Goal: Task Accomplishment & Management: Use online tool/utility

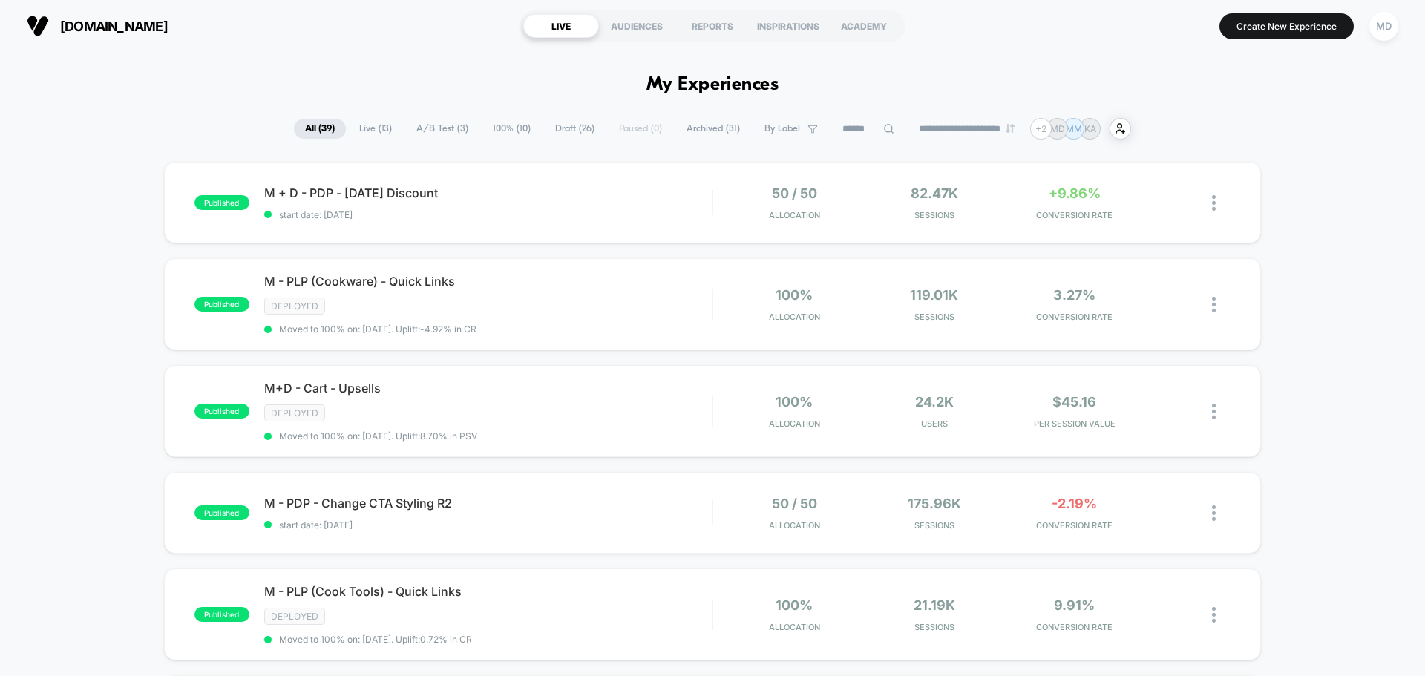
click at [559, 131] on span "Draft ( 26 )" at bounding box center [575, 129] width 62 height 20
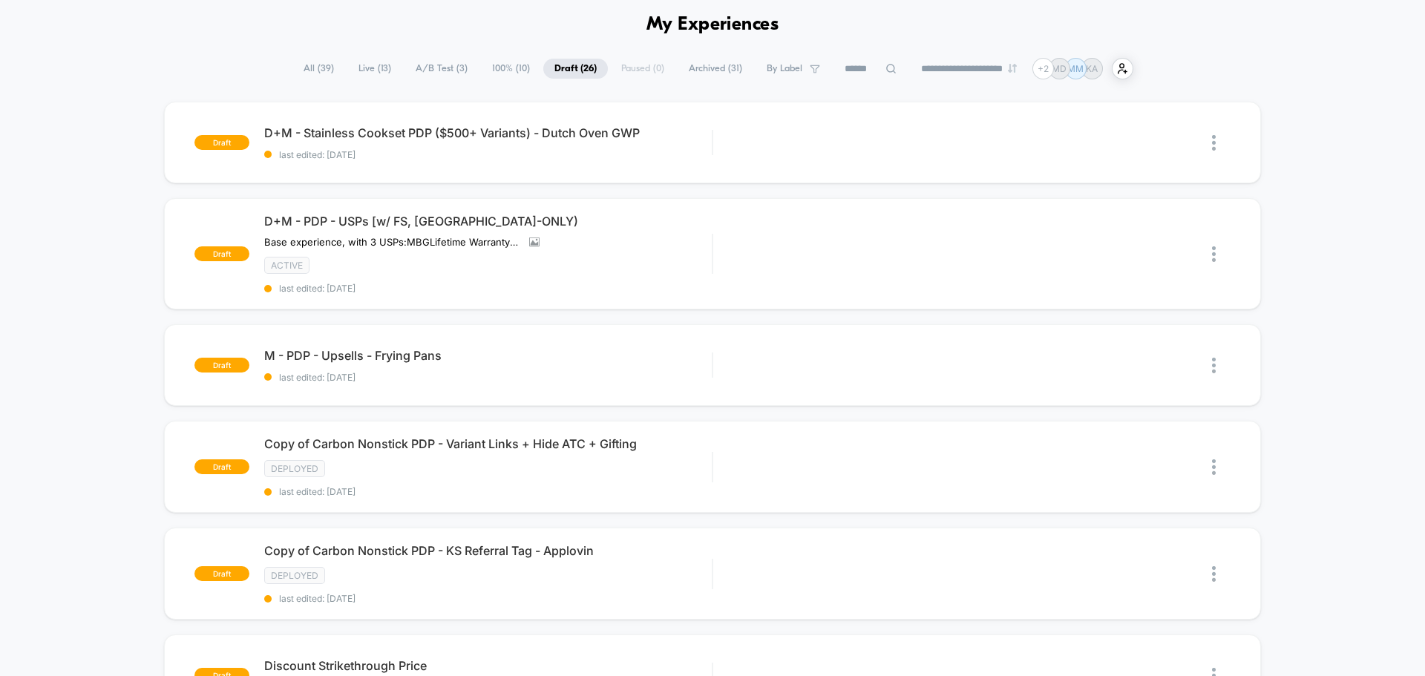
scroll to position [46, 0]
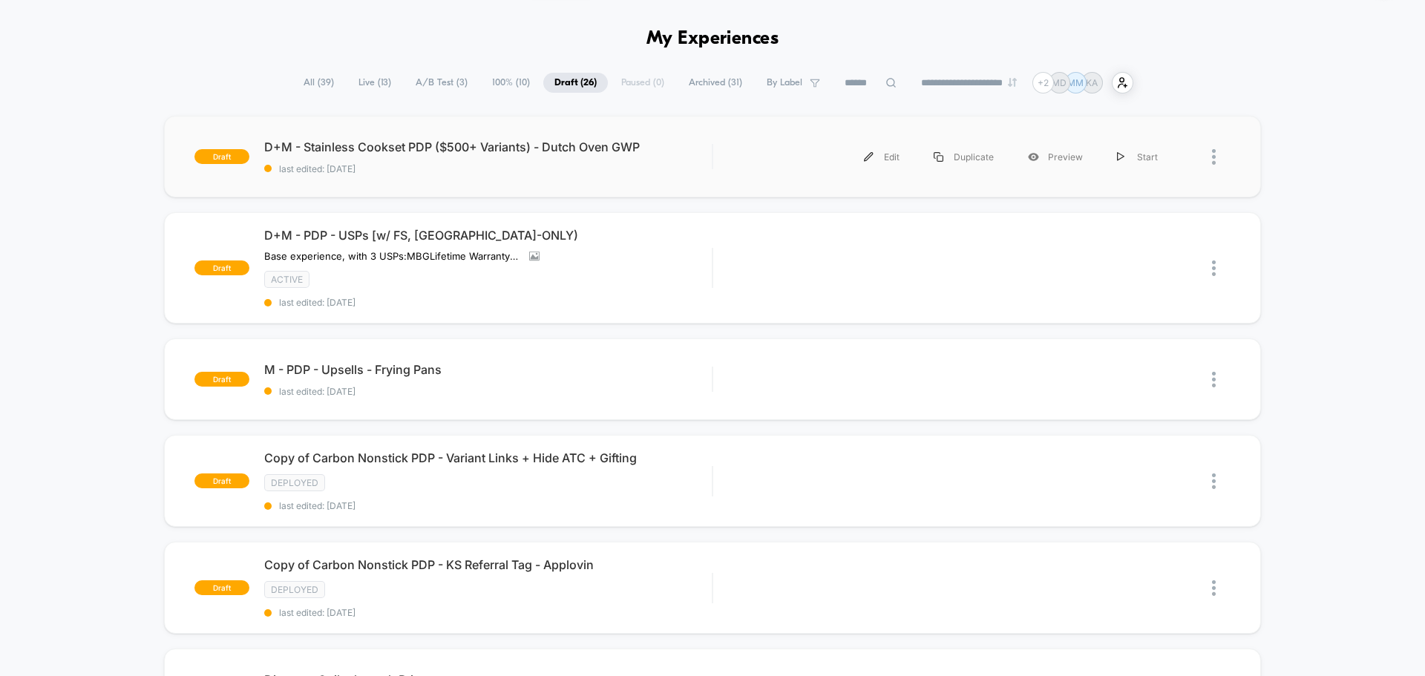
click at [737, 174] on div "draft D+M - Stainless Cookset PDP ($500+ Variants) - Dutch Oven GWP last edited…" at bounding box center [712, 157] width 1097 height 82
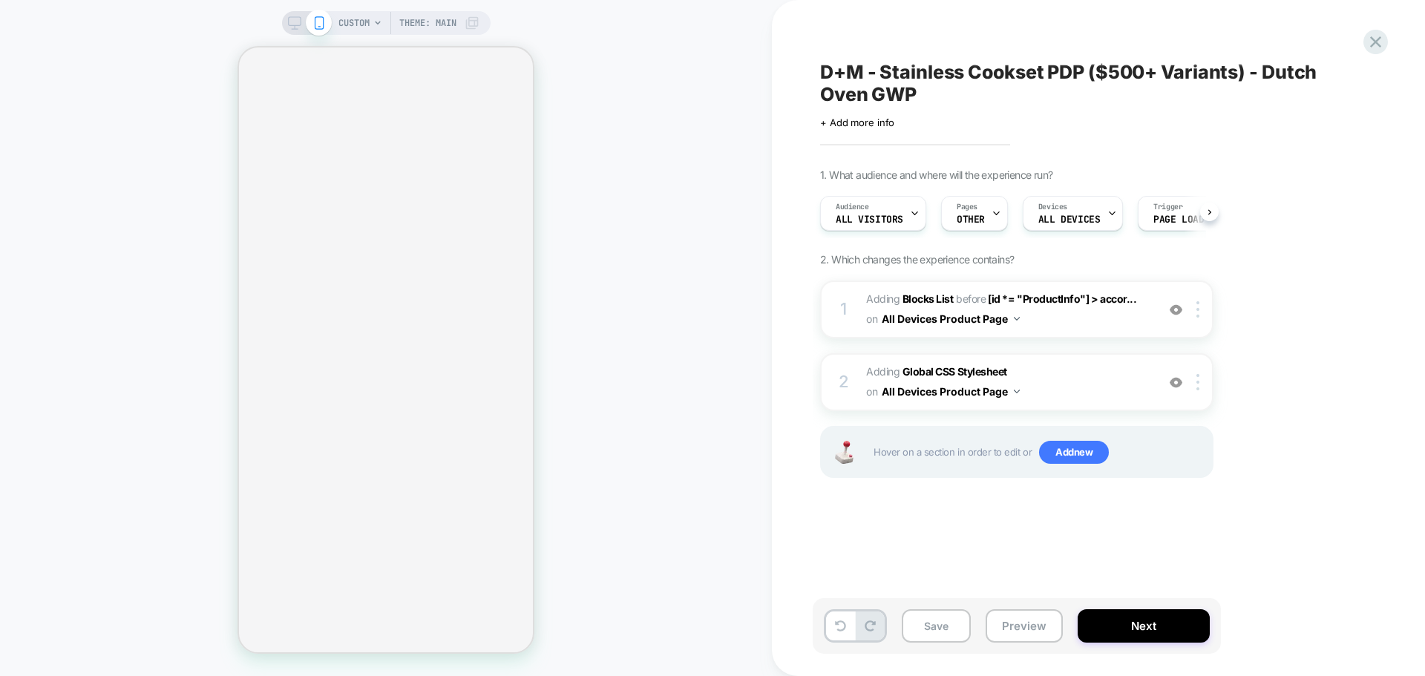
scroll to position [0, 1]
click at [1090, 309] on span "#_loomi_addon_1742369717870_dup1755617910 Adding Blocks List BEFORE [id *= "Pro…" at bounding box center [1007, 310] width 283 height 40
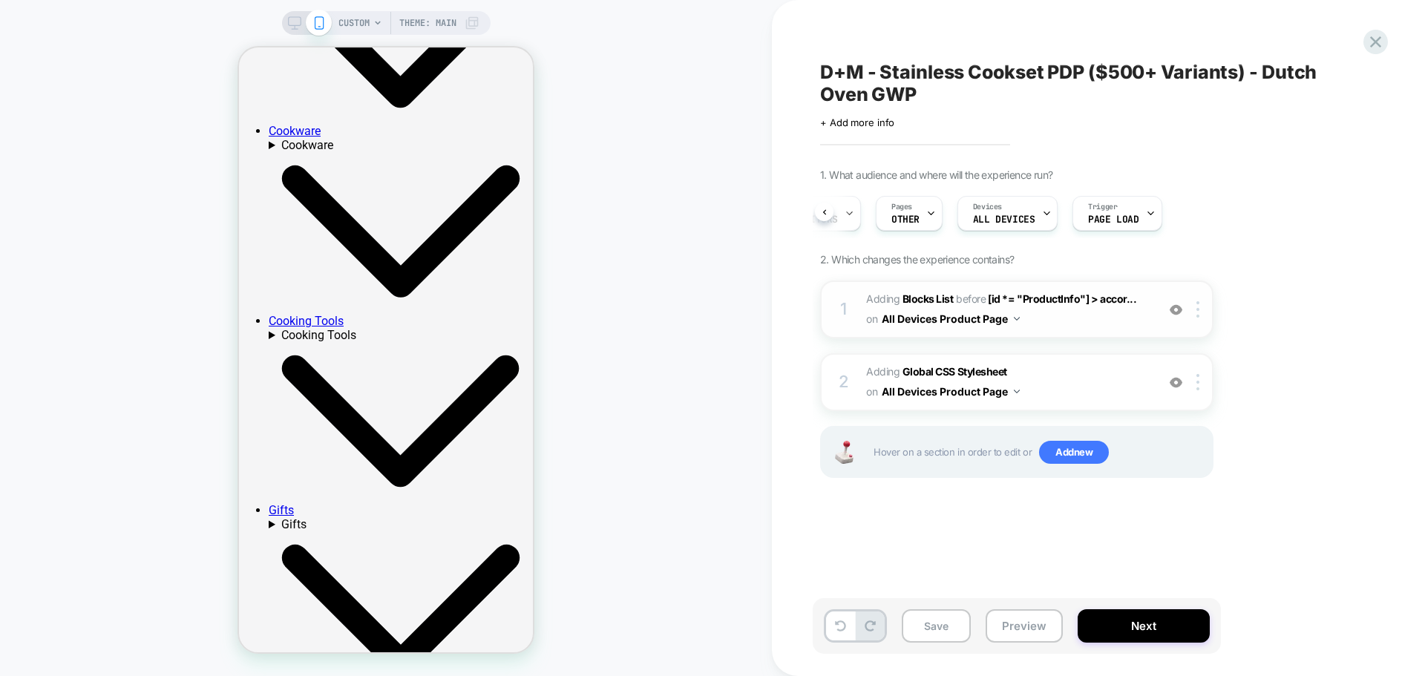
scroll to position [0, 0]
click at [1068, 316] on span "#_loomi_addon_1742369717870_dup1755617910 Adding Blocks List BEFORE [id *= "Pro…" at bounding box center [1007, 310] width 283 height 40
click at [1198, 310] on img at bounding box center [1198, 309] width 3 height 16
click at [1211, 295] on div "1 #_loomi_addon_1742369717870_dup1755617910 Adding Blocks List BEFORE [id *= "P…" at bounding box center [1016, 310] width 393 height 58
click at [1084, 381] on span "Adding Global CSS Stylesheet on All Devices Product Page" at bounding box center [1007, 382] width 283 height 40
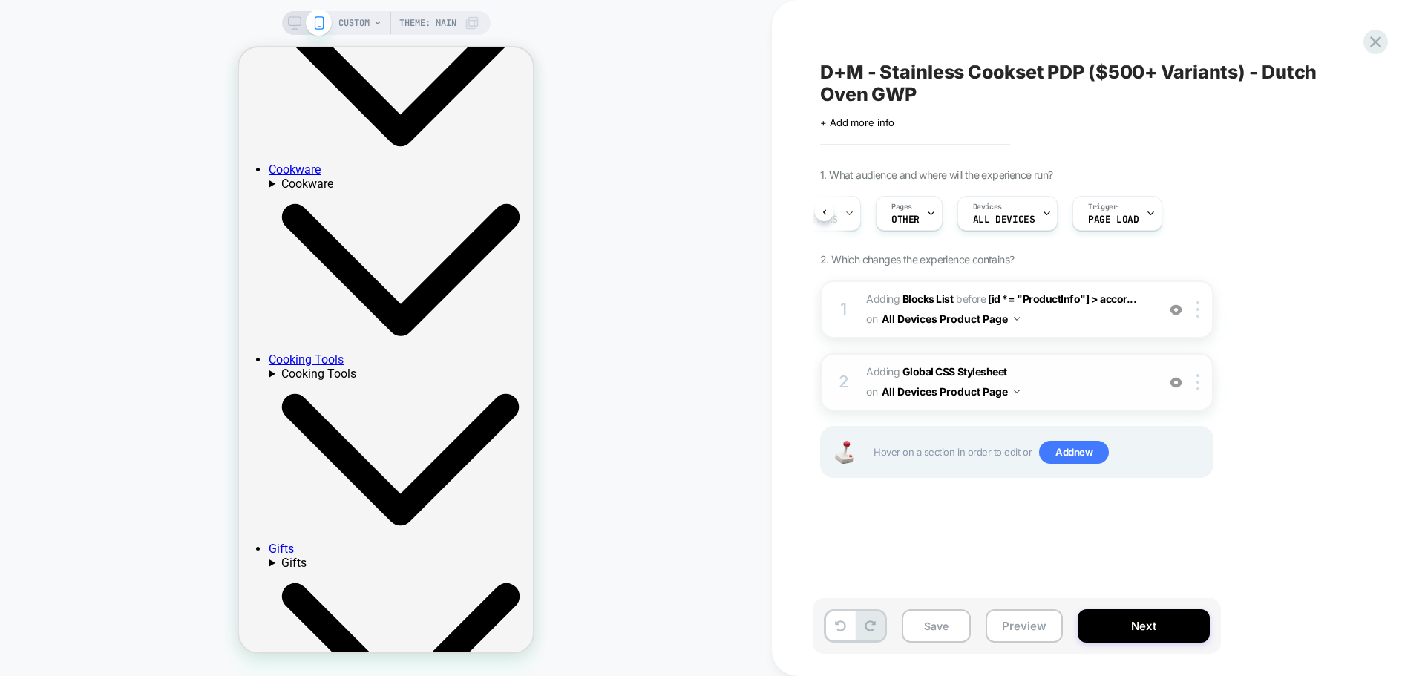
click at [1076, 367] on span "Adding Global CSS Stylesheet on All Devices Product Page" at bounding box center [1007, 382] width 283 height 40
click at [1045, 392] on span "Adding Global CSS Stylesheet on All Devices Product Page" at bounding box center [1007, 382] width 283 height 40
click at [823, 212] on icon at bounding box center [824, 211] width 3 height 5
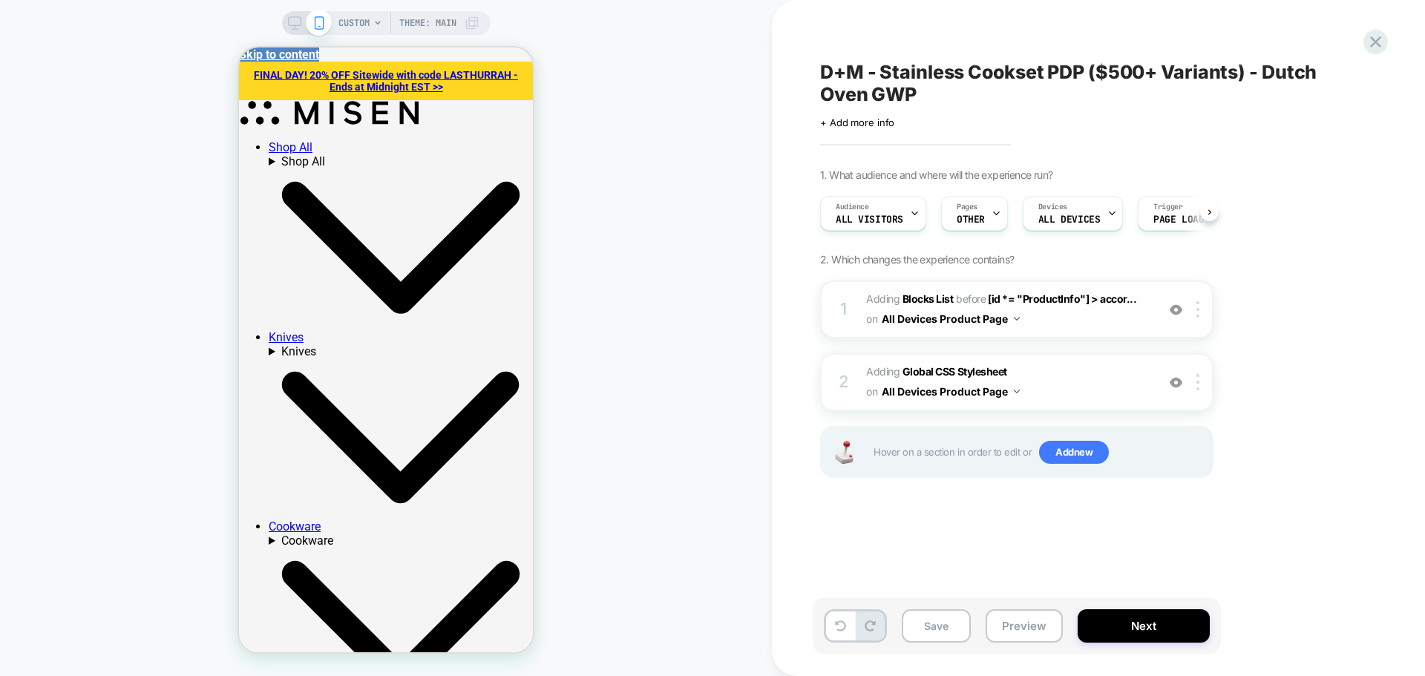
click at [1012, 318] on button "All Devices Product Page" at bounding box center [951, 319] width 138 height 22
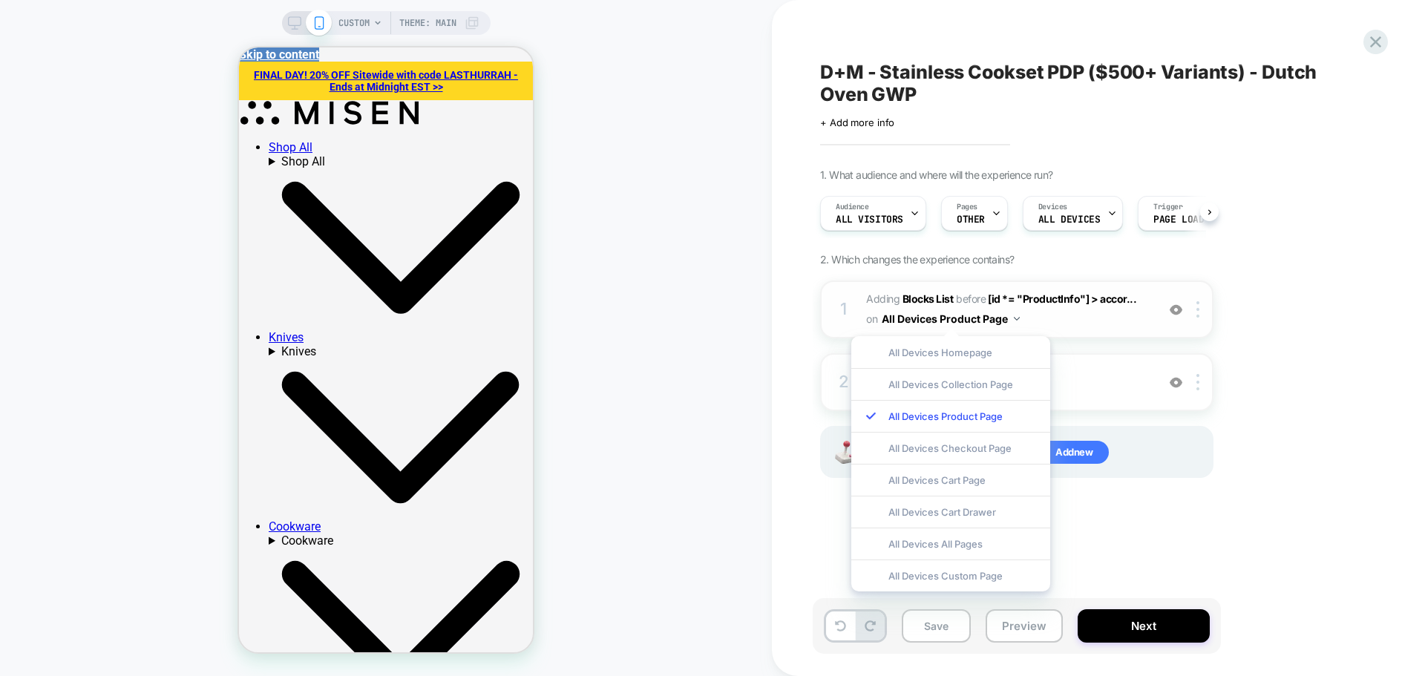
click at [1013, 316] on button "All Devices Product Page" at bounding box center [951, 319] width 138 height 22
click at [1200, 307] on div at bounding box center [1201, 309] width 24 height 16
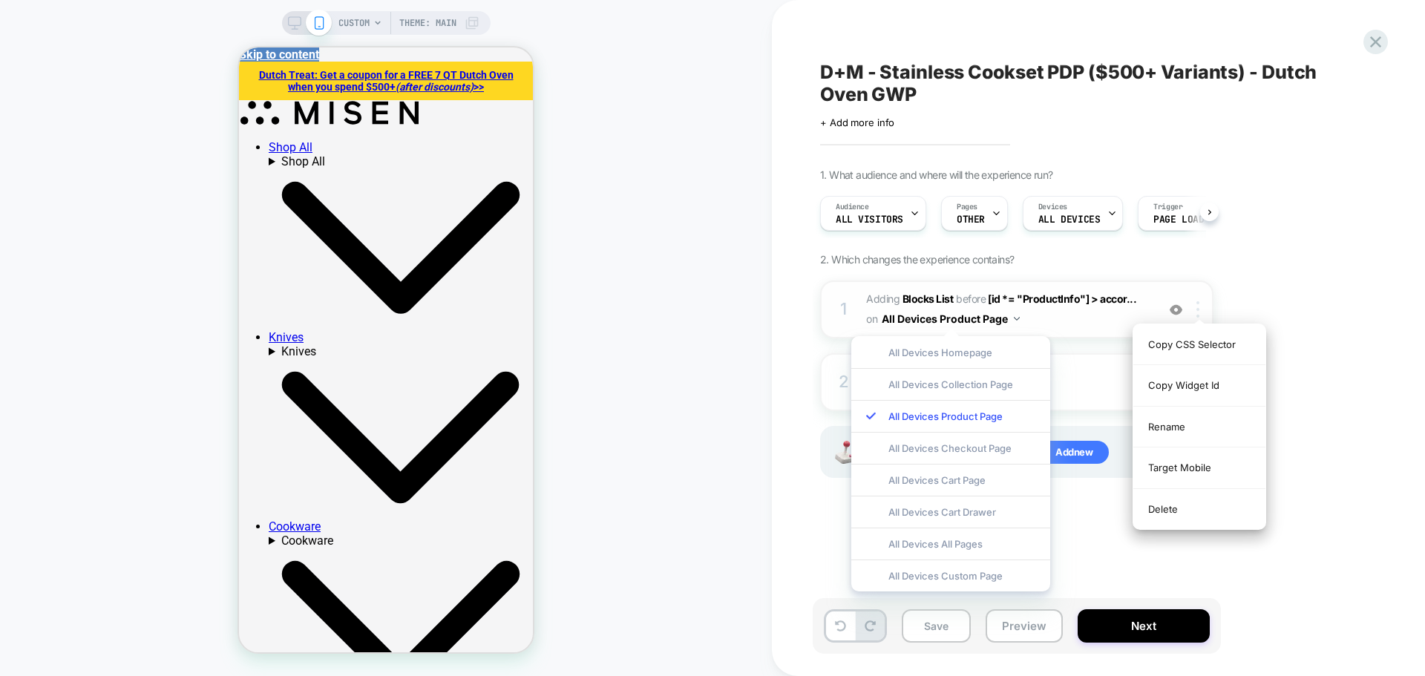
click at [1200, 307] on div at bounding box center [1201, 309] width 24 height 16
click at [1095, 318] on span "#_loomi_addon_1742369717870_dup1755617910 Adding Blocks List BEFORE [id *= "Pro…" at bounding box center [1007, 310] width 283 height 40
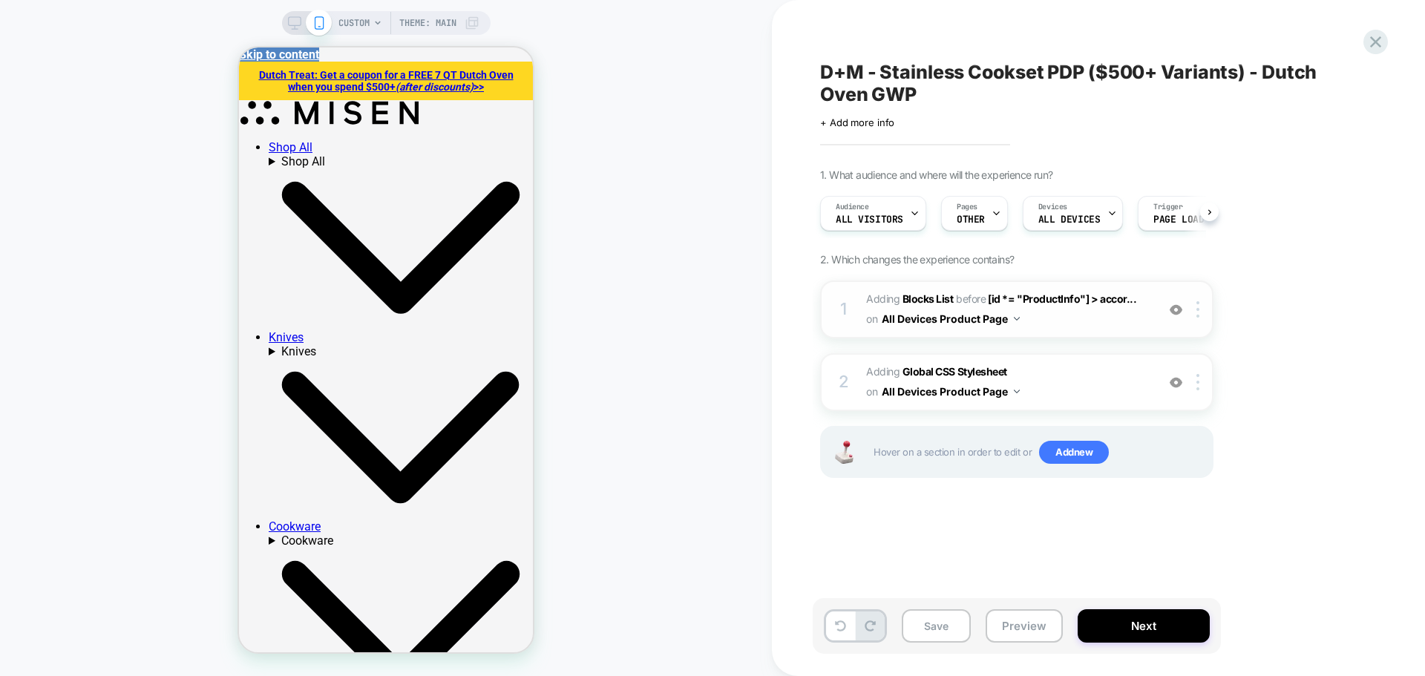
click at [1069, 323] on span "#_loomi_addon_1742369717870_dup1755617910 Adding Blocks List BEFORE [id *= "Pro…" at bounding box center [1007, 310] width 283 height 40
click at [1012, 325] on button "All Devices Product Page" at bounding box center [951, 319] width 138 height 22
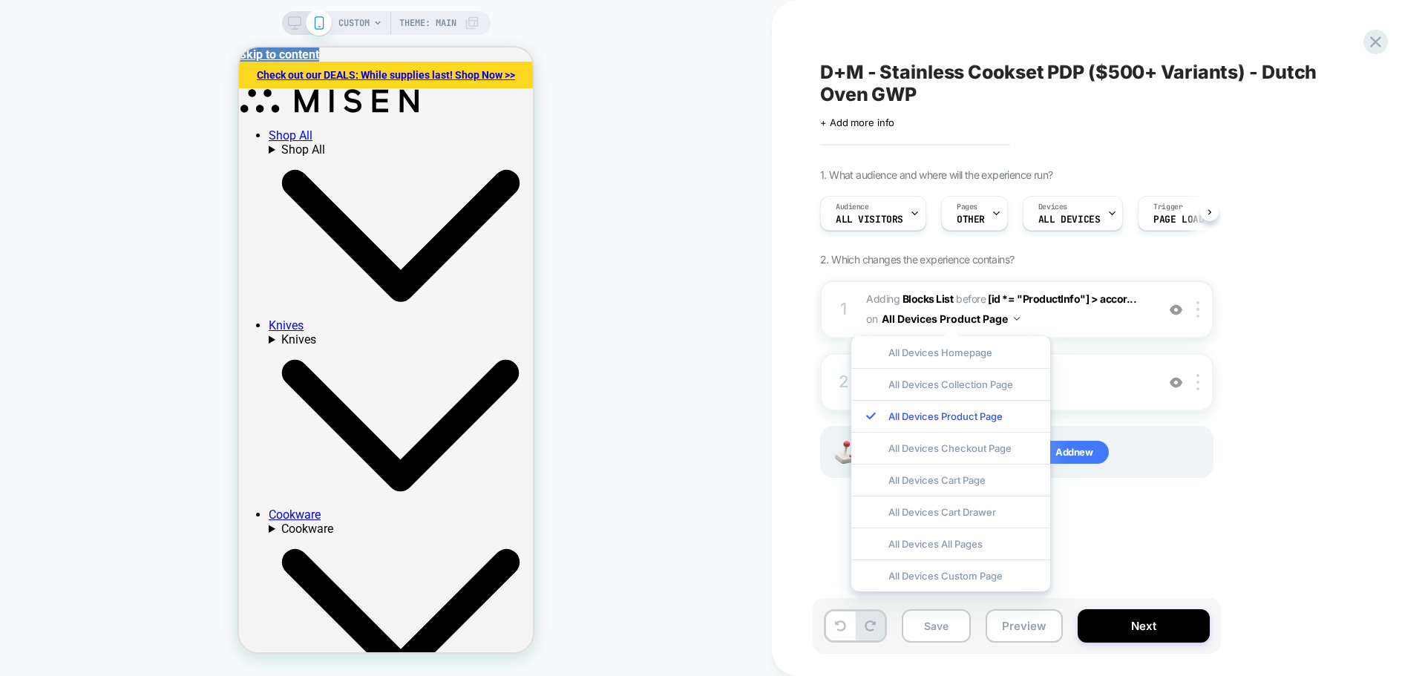
click at [1112, 321] on span "#_loomi_addon_1742369717870_dup1755617910 Adding Blocks List BEFORE [id *= "Pro…" at bounding box center [1007, 310] width 283 height 40
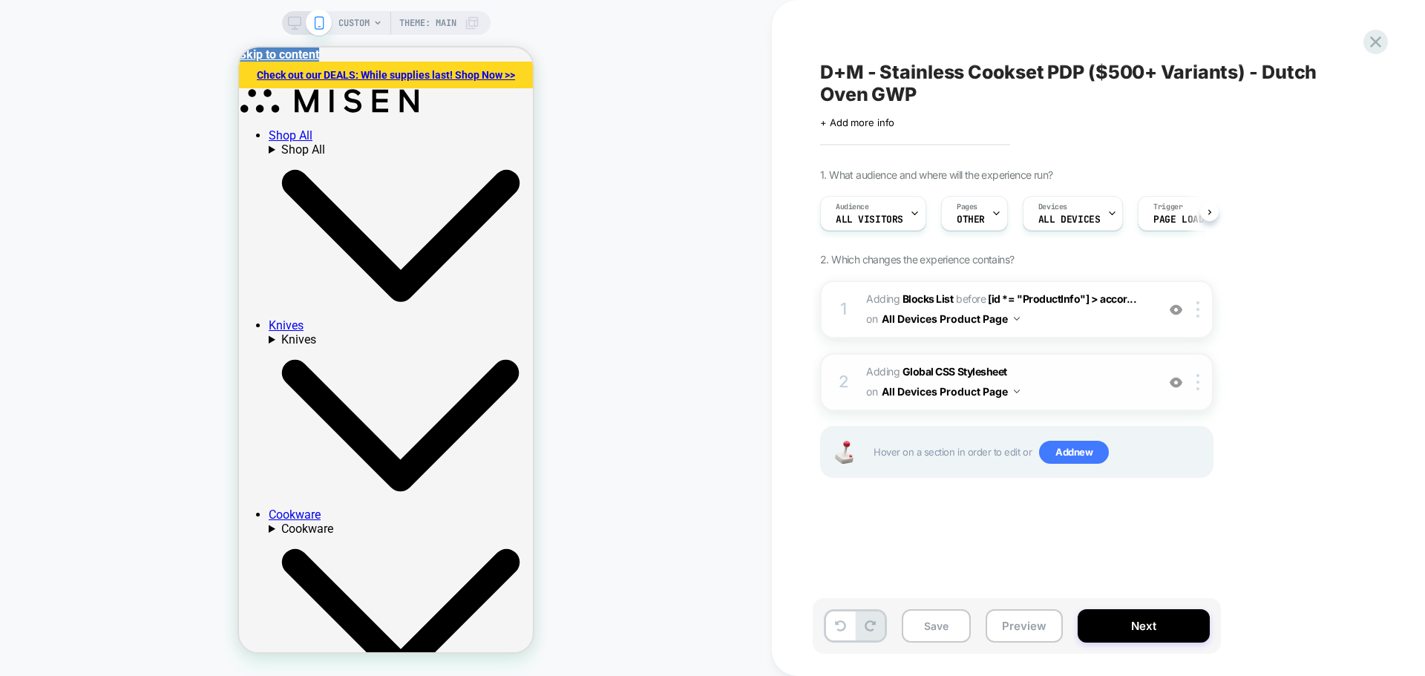
click at [1086, 377] on span "Adding Global CSS Stylesheet on All Devices Product Page" at bounding box center [1007, 382] width 283 height 40
click at [296, 13] on div "CUSTOM Theme: MAIN" at bounding box center [386, 23] width 209 height 24
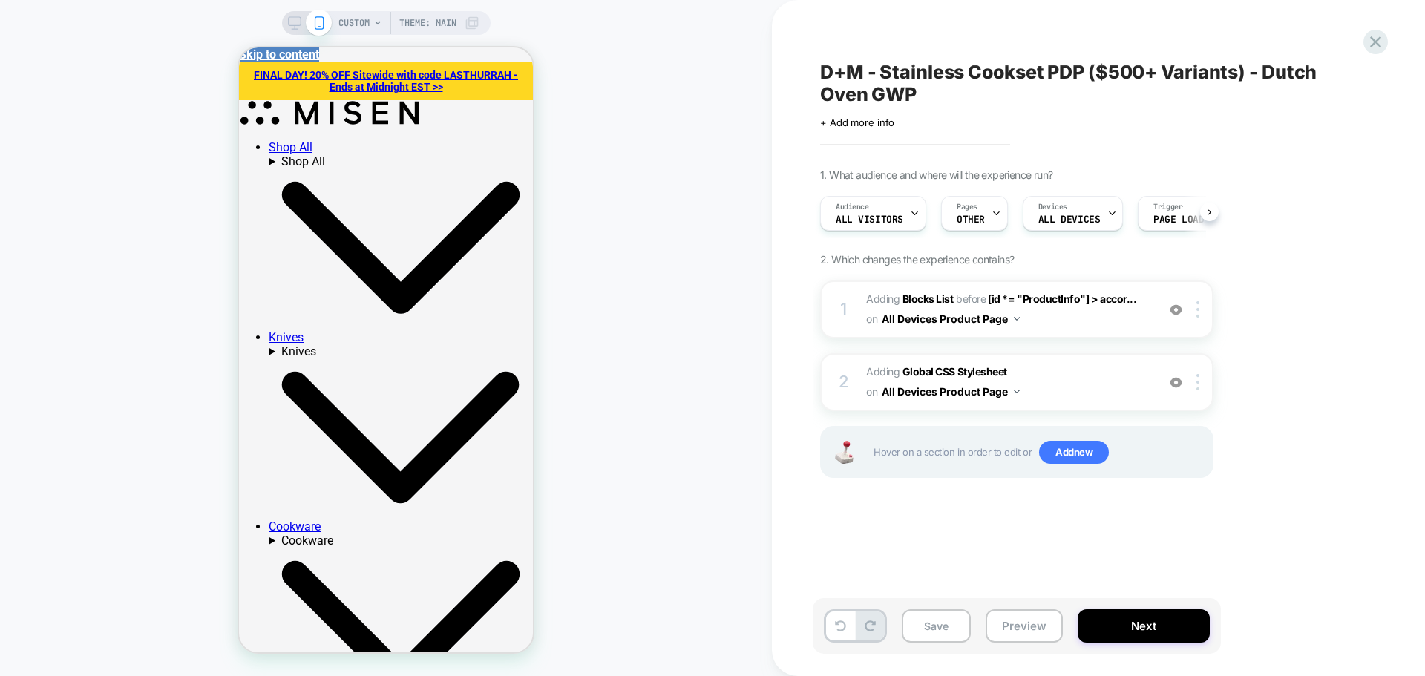
click at [295, 21] on icon at bounding box center [294, 22] width 13 height 13
